Goal: Information Seeking & Learning: Learn about a topic

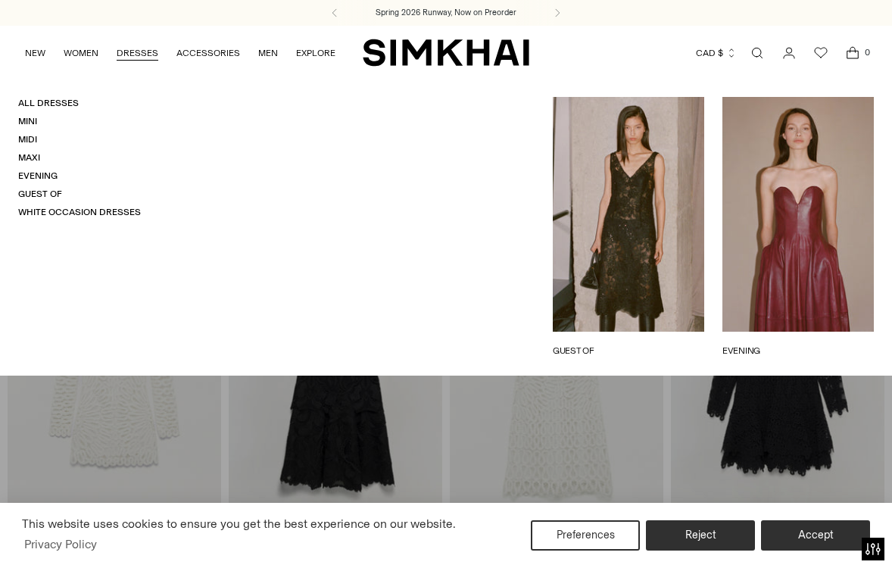
click at [756, 53] on link "Open search modal" at bounding box center [757, 53] width 30 height 30
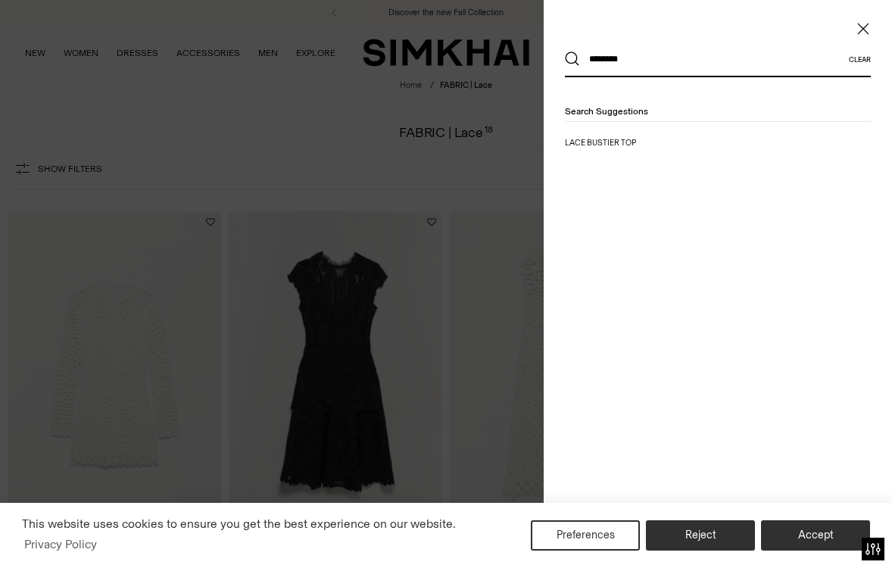
type input "********"
click at [565, 51] on button "Search" at bounding box center [572, 58] width 15 height 15
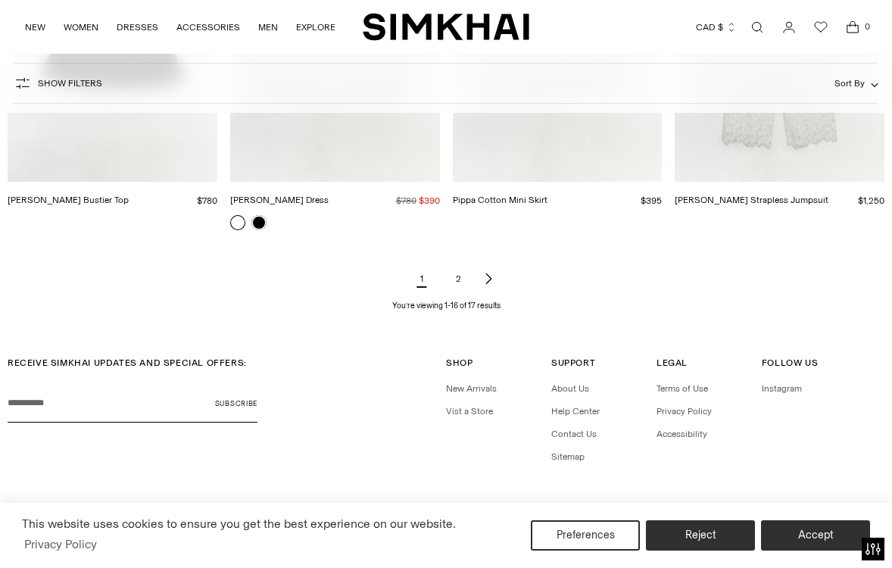
scroll to position [1618, 0]
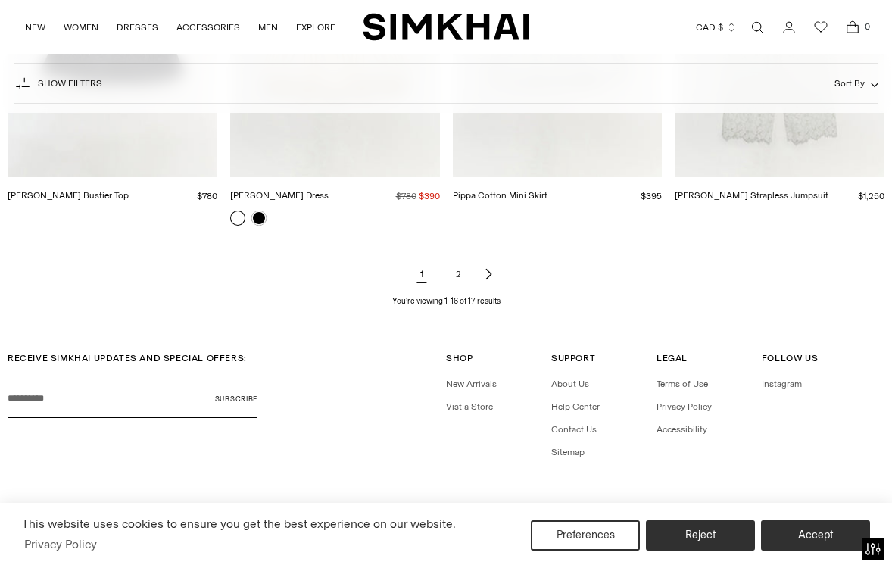
click at [458, 261] on link "2" at bounding box center [458, 274] width 30 height 30
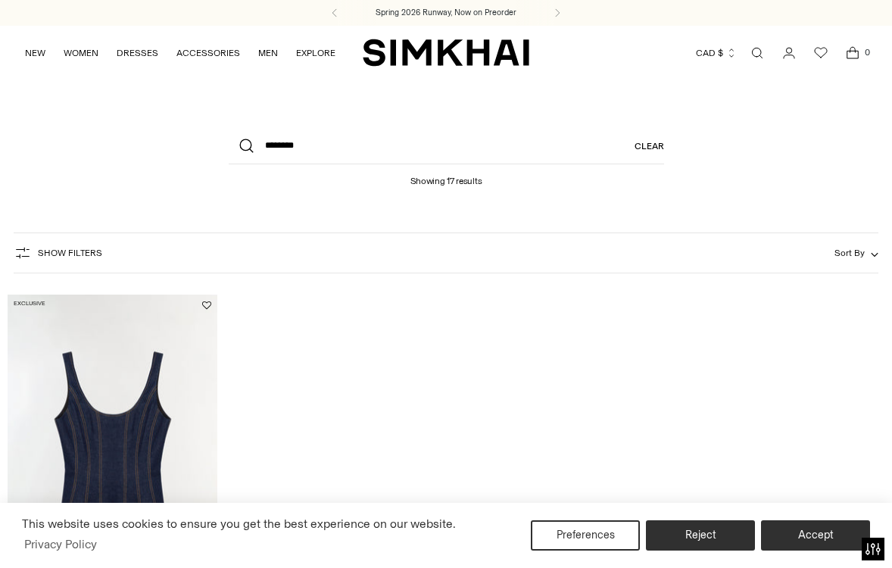
click at [757, 51] on link "Open search modal" at bounding box center [757, 53] width 30 height 30
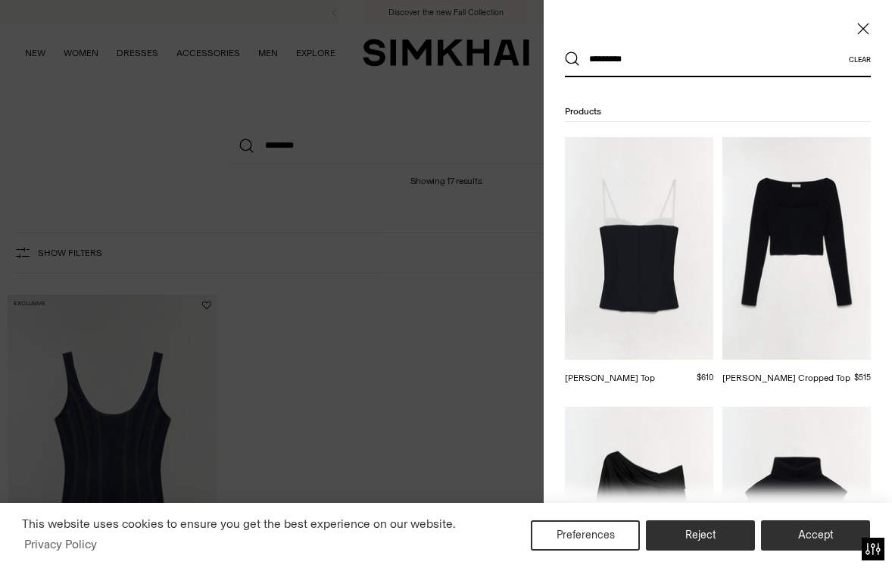
type input "*********"
click at [565, 51] on button "Search" at bounding box center [572, 58] width 15 height 15
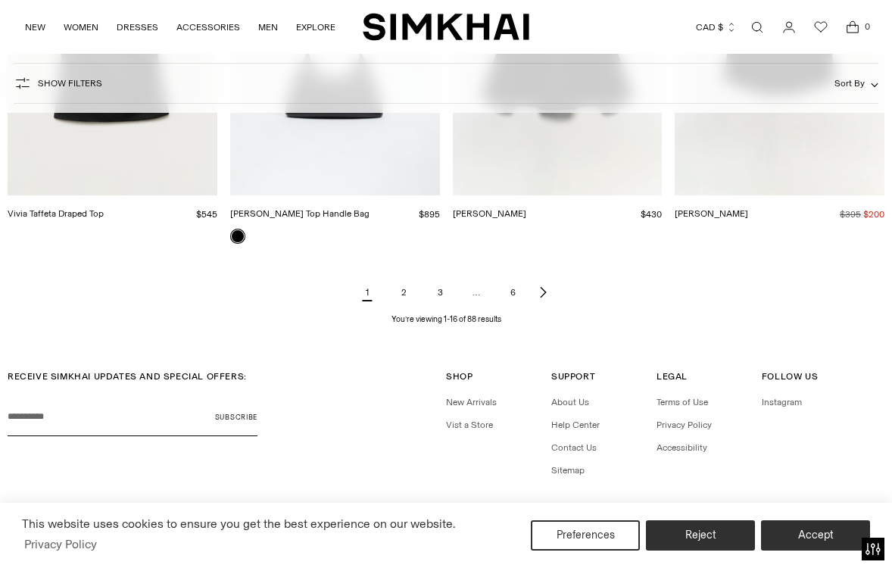
scroll to position [1617, 0]
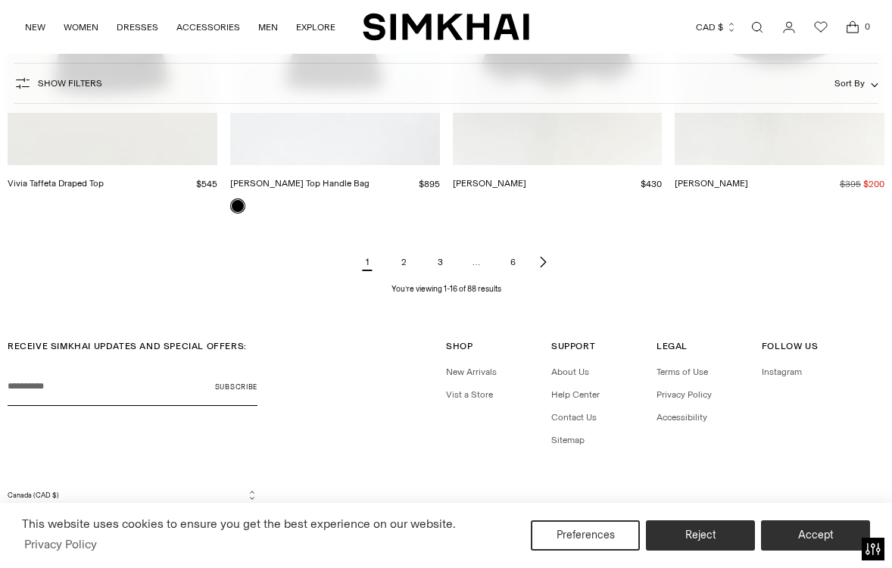
click at [404, 263] on link "2" at bounding box center [403, 262] width 30 height 30
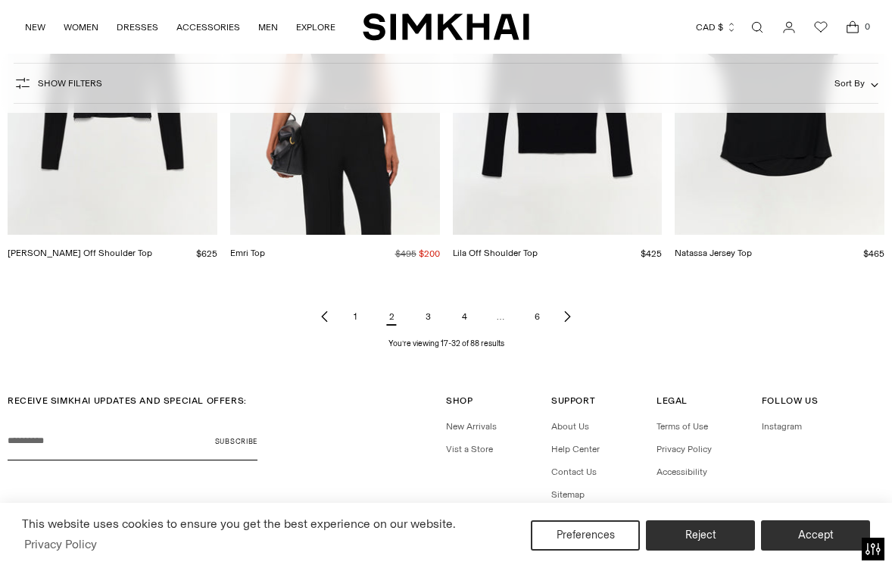
scroll to position [1603, 0]
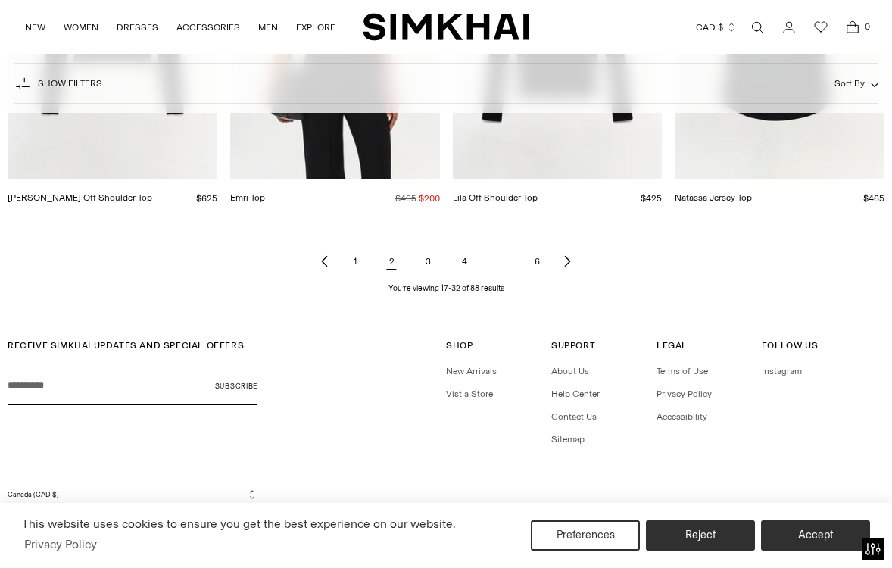
click at [428, 261] on link "3" at bounding box center [428, 261] width 30 height 30
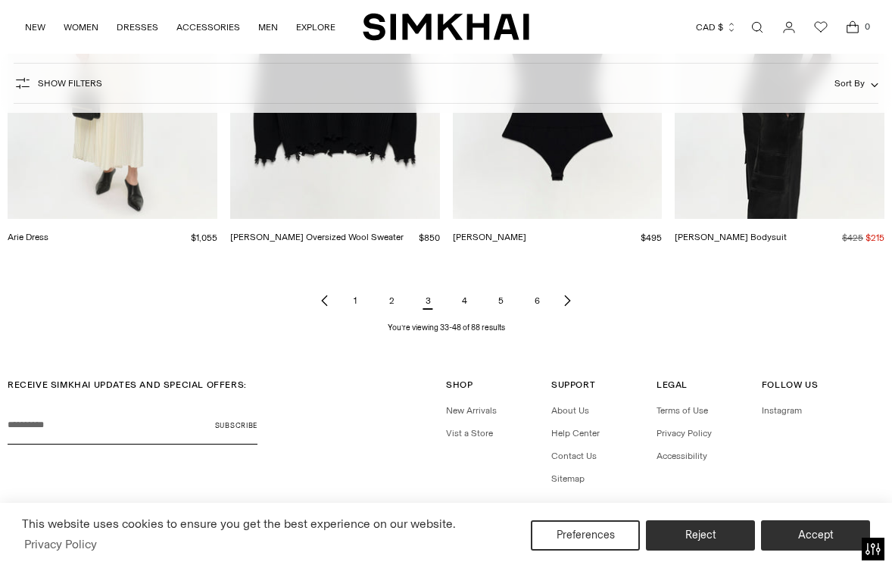
scroll to position [1603, 0]
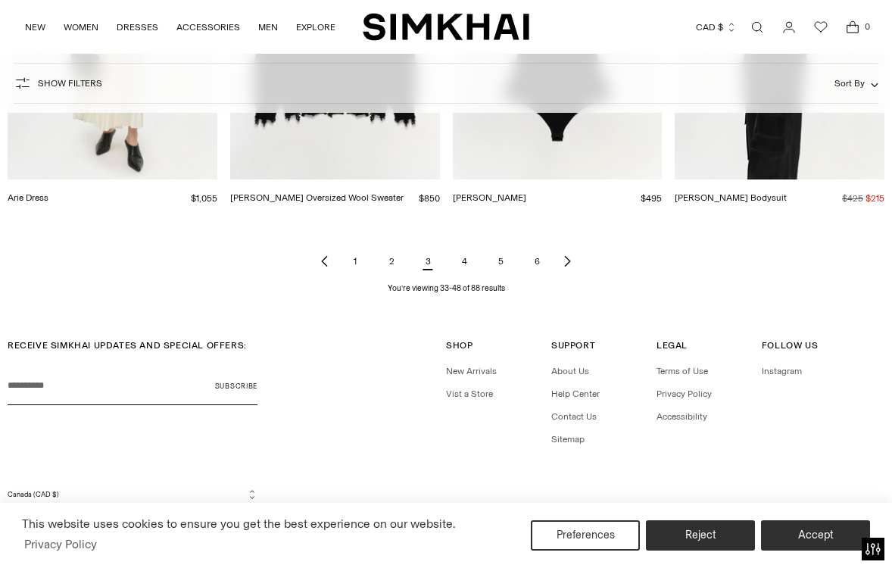
click at [463, 261] on link "4" at bounding box center [464, 261] width 30 height 30
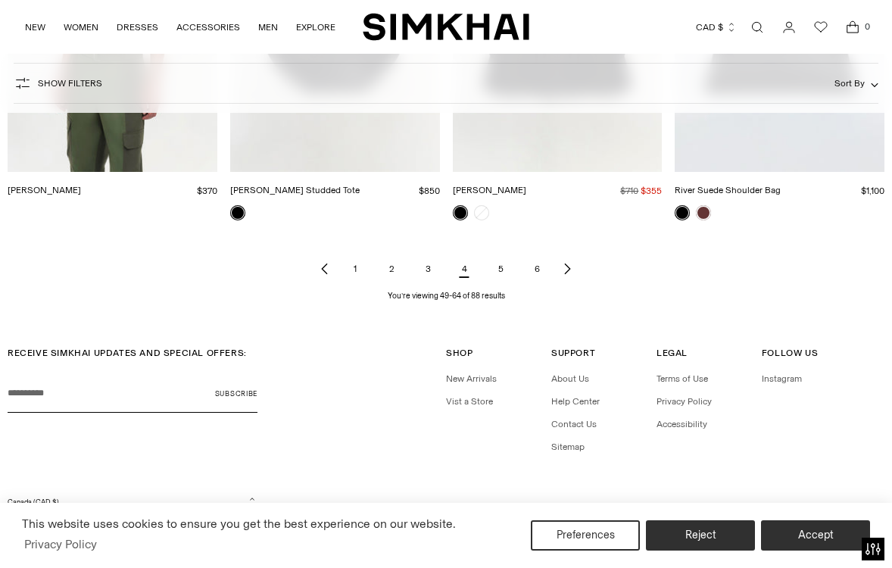
scroll to position [1618, 0]
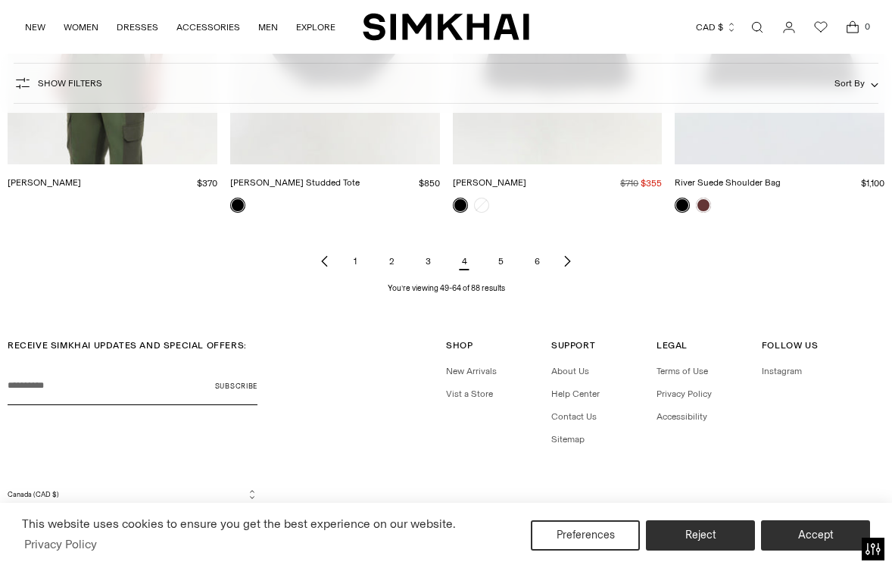
click at [498, 261] on link "5" at bounding box center [500, 261] width 30 height 30
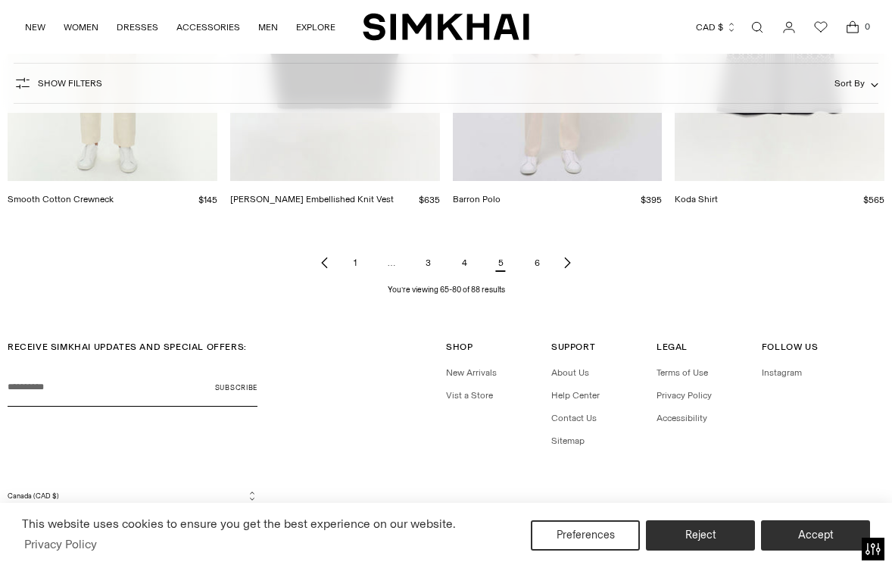
scroll to position [1603, 0]
click at [537, 262] on link "6" at bounding box center [537, 261] width 30 height 30
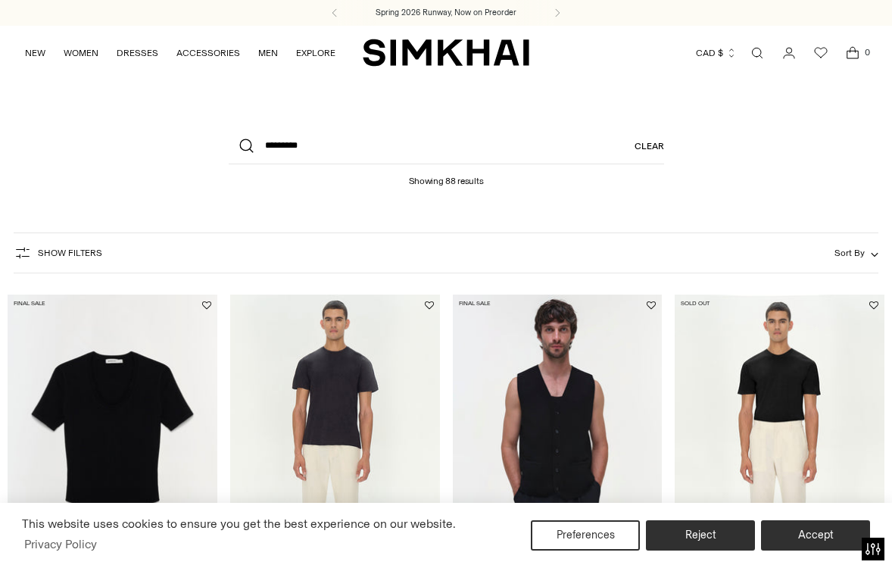
click at [756, 51] on link "Open search modal" at bounding box center [757, 53] width 30 height 30
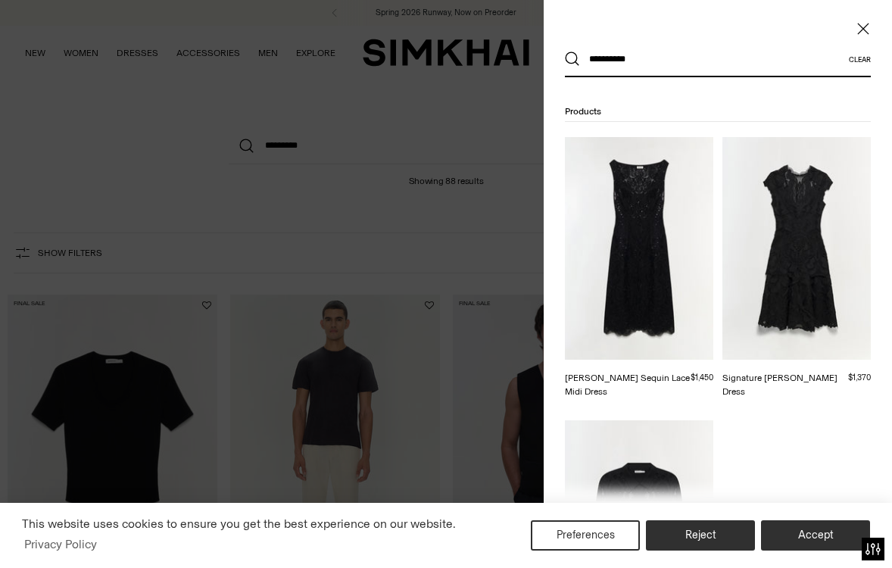
type input "**********"
click at [565, 51] on button "Search" at bounding box center [572, 58] width 15 height 15
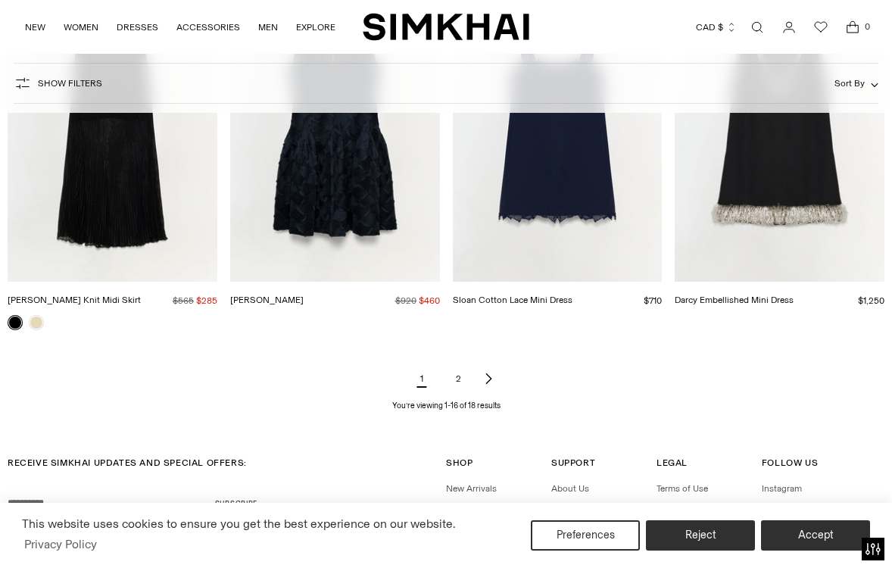
scroll to position [1618, 0]
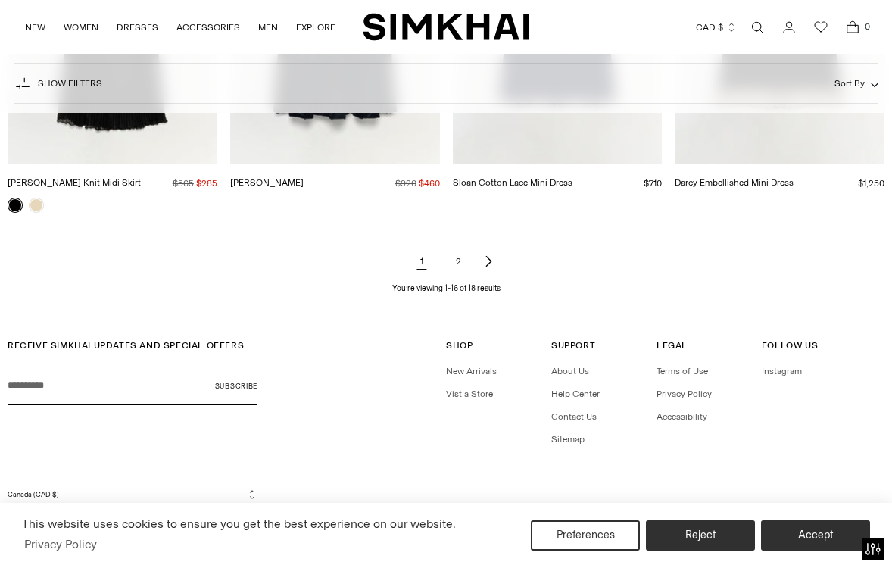
click at [458, 264] on link "2" at bounding box center [458, 261] width 30 height 30
